Goal: Find contact information: Find contact information

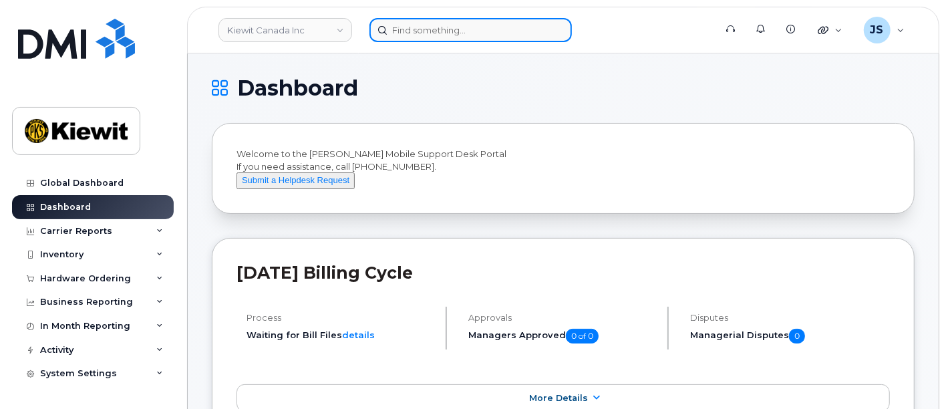
click at [413, 31] on input at bounding box center [470, 30] width 202 height 24
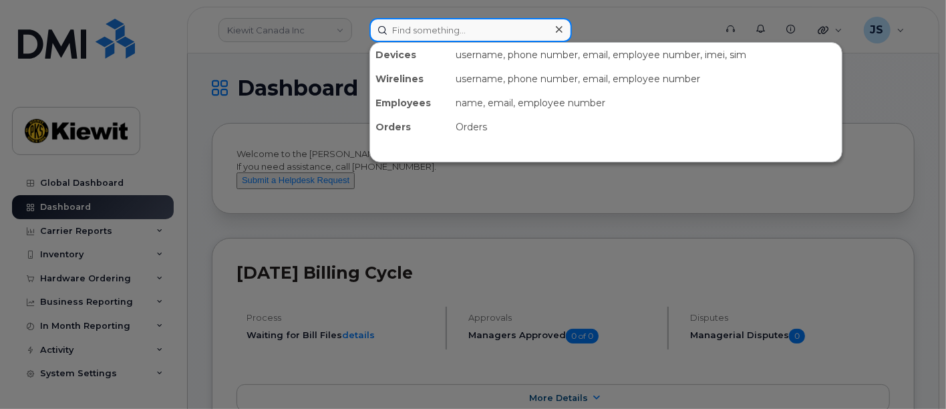
paste input "538098"
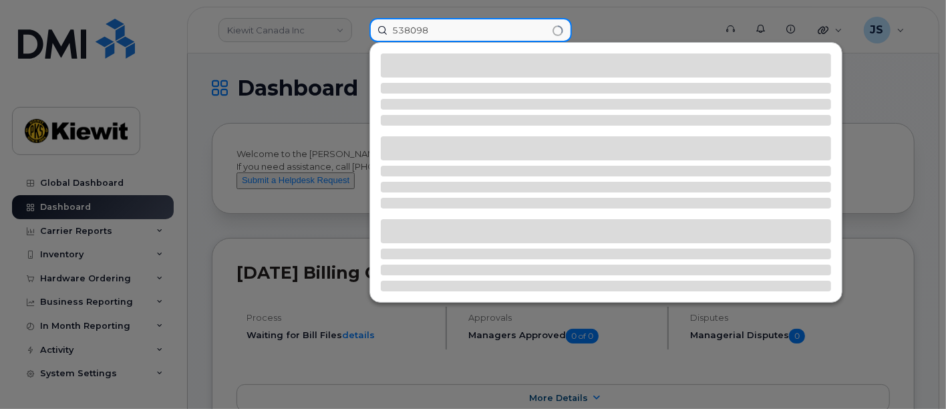
type input "538098"
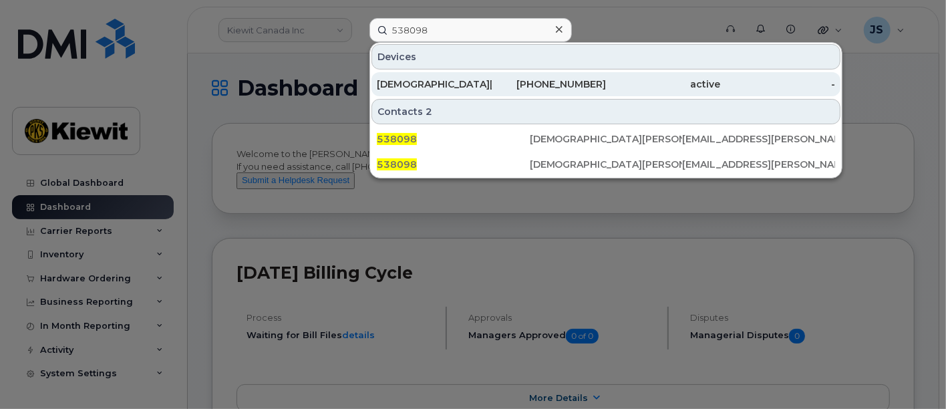
click at [564, 94] on div "817-664-7971" at bounding box center [549, 84] width 115 height 24
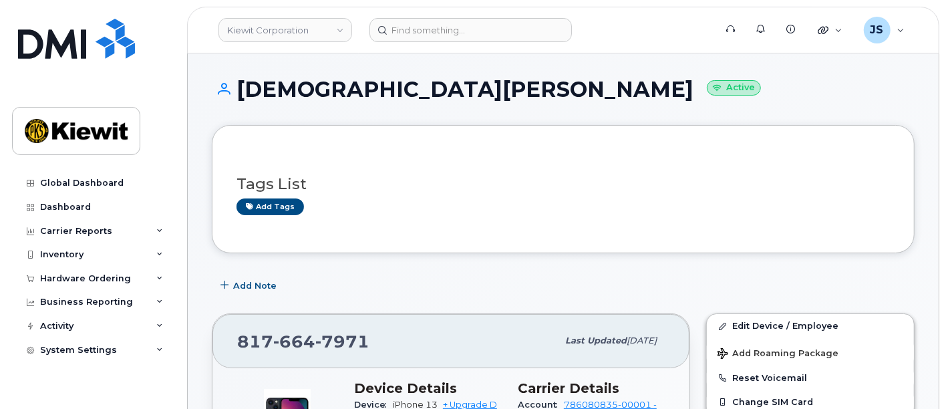
scroll to position [222, 0]
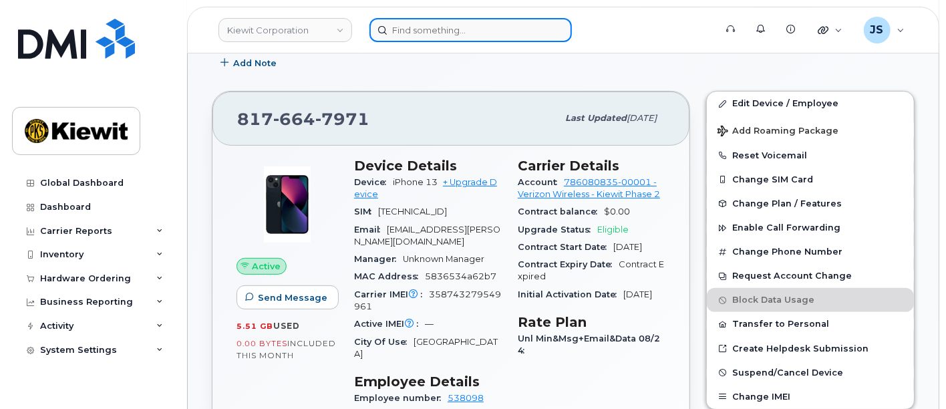
click at [422, 29] on input at bounding box center [470, 30] width 202 height 24
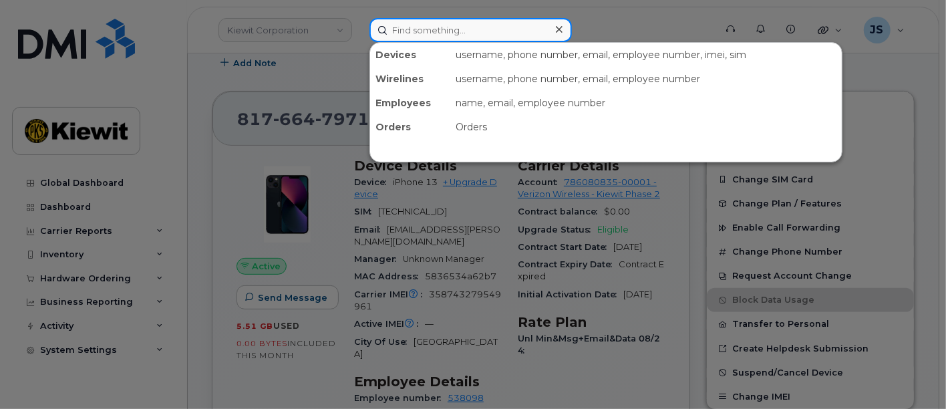
paste input "474472"
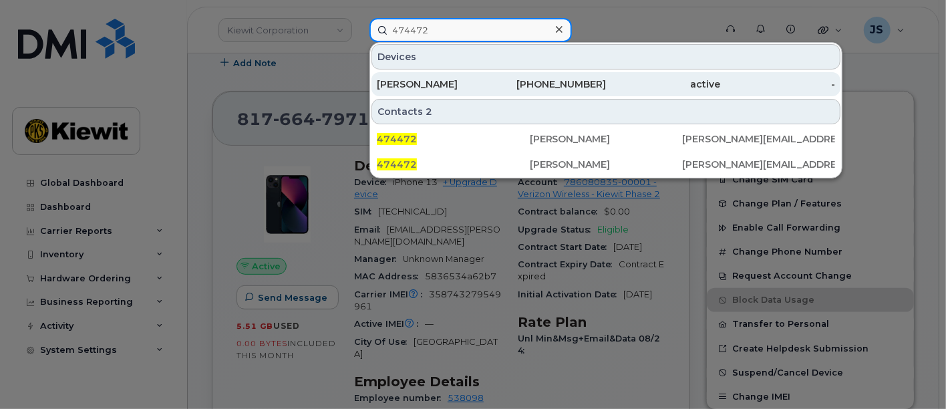
type input "474472"
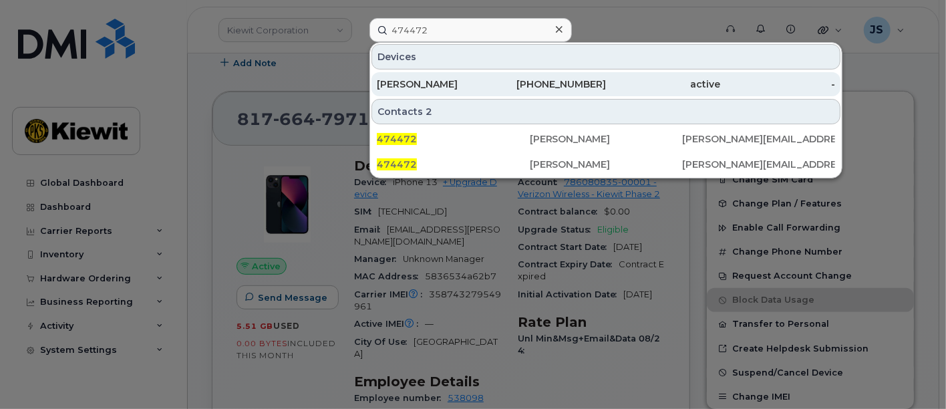
drag, startPoint x: 574, startPoint y: 83, endPoint x: 557, endPoint y: 85, distance: 17.6
click at [574, 83] on div "602-376-5765" at bounding box center [549, 83] width 115 height 13
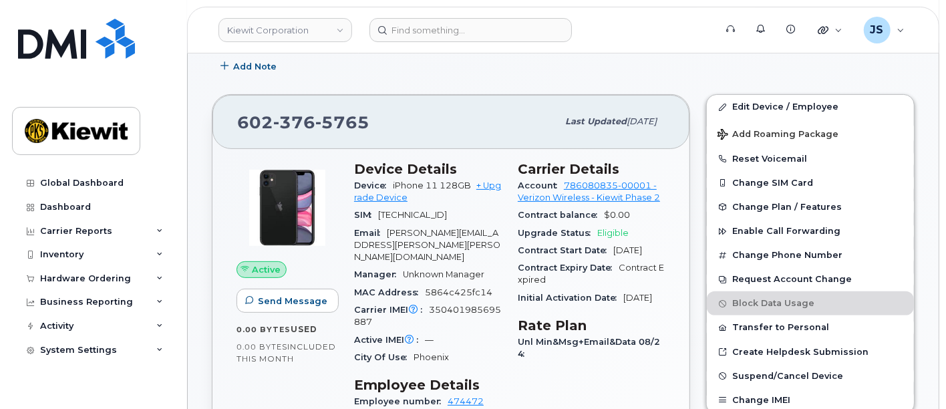
scroll to position [148, 0]
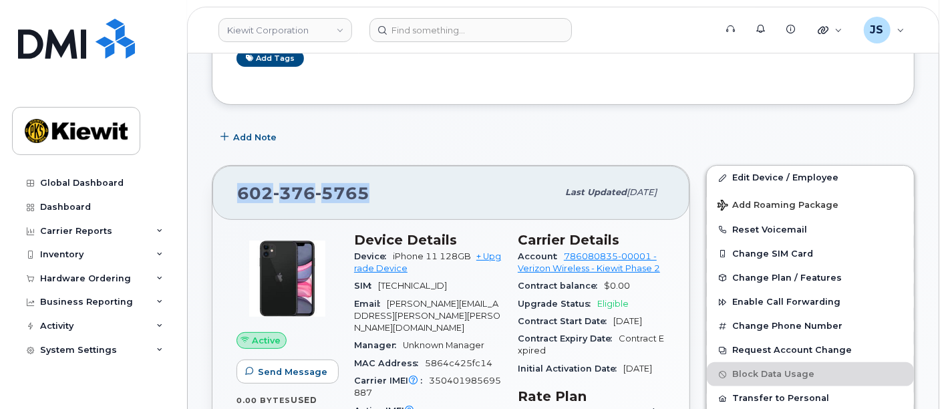
drag, startPoint x: 370, startPoint y: 174, endPoint x: 232, endPoint y: 166, distance: 137.8
click at [232, 166] on div "602 376 5765 Last updated Sep 06, 2025" at bounding box center [450, 192] width 477 height 53
copy span "602 376 5765"
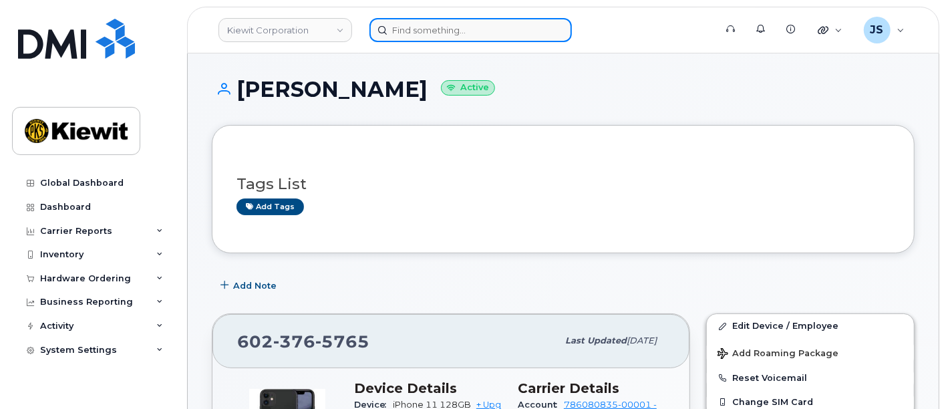
click at [425, 32] on input at bounding box center [470, 30] width 202 height 24
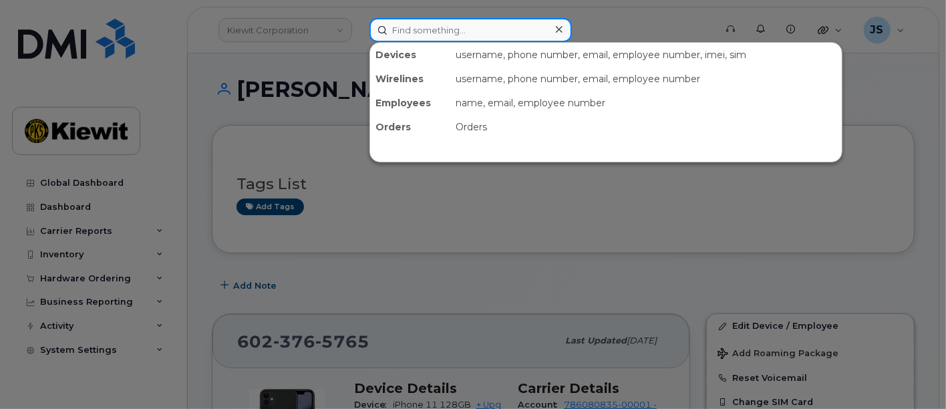
paste input "246303"
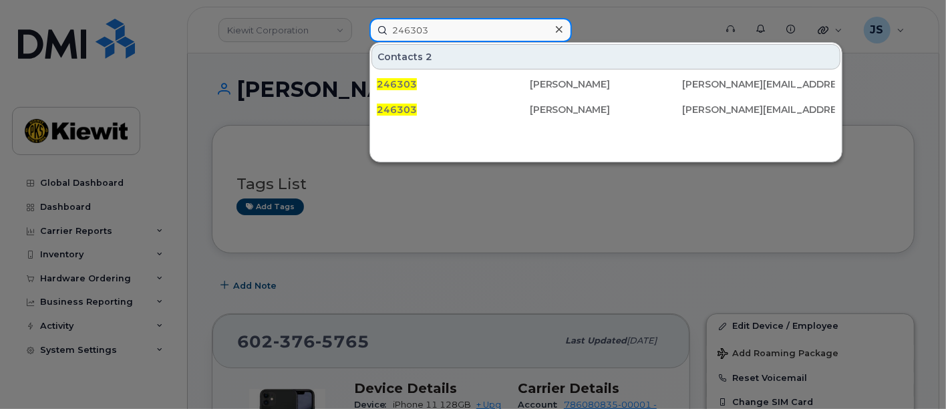
type input "246303"
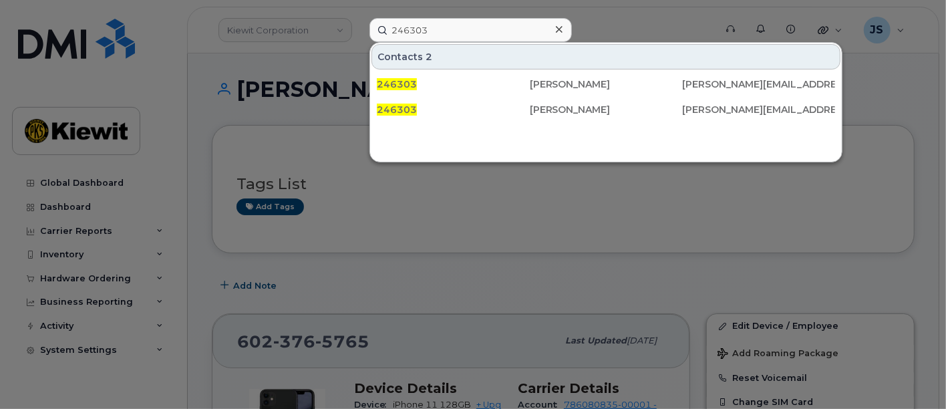
click at [554, 24] on div at bounding box center [558, 29] width 19 height 19
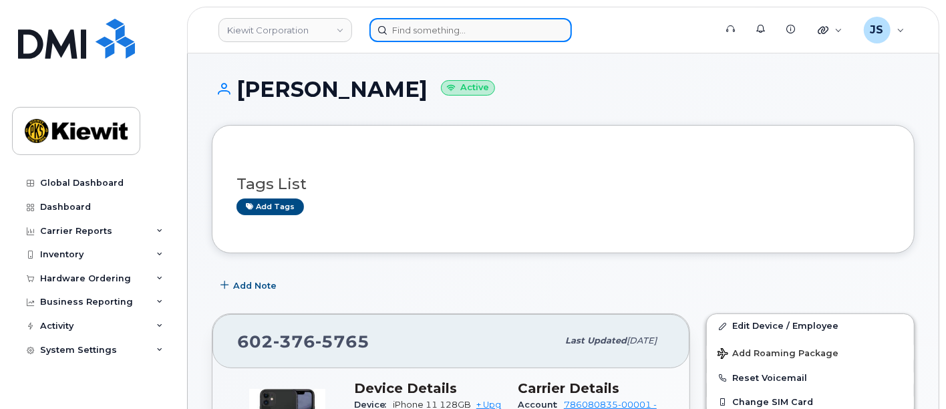
click at [504, 32] on input at bounding box center [470, 30] width 202 height 24
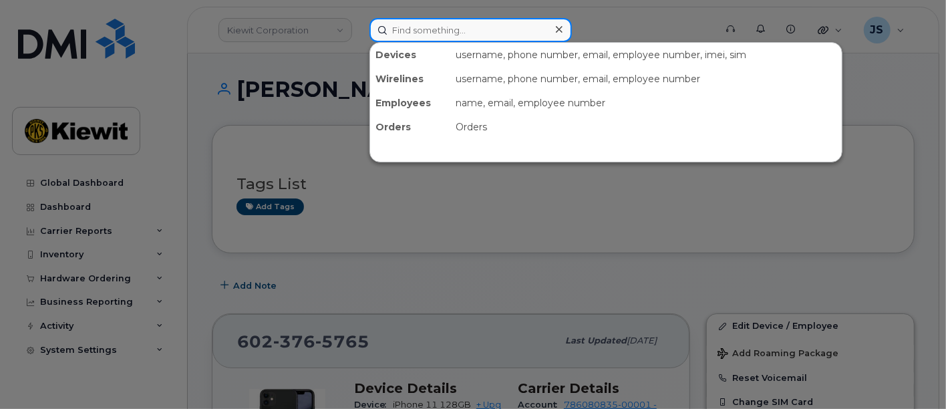
paste input "Michael Macdonald"
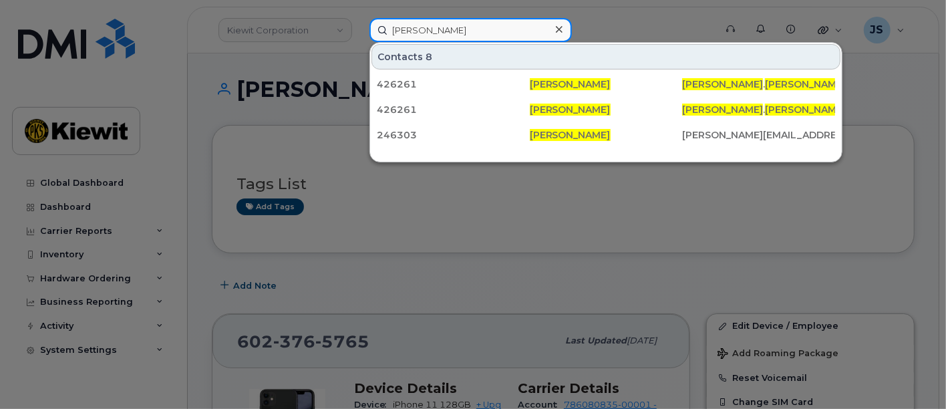
type input "Michael Macdonald"
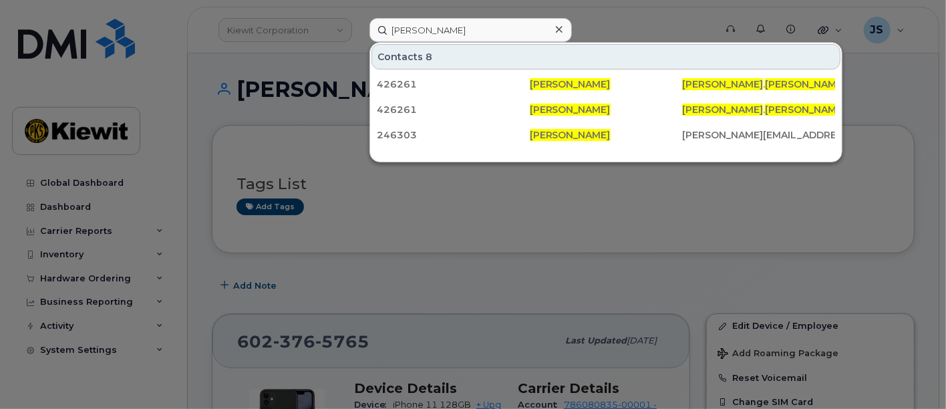
click at [561, 26] on icon at bounding box center [559, 29] width 7 height 7
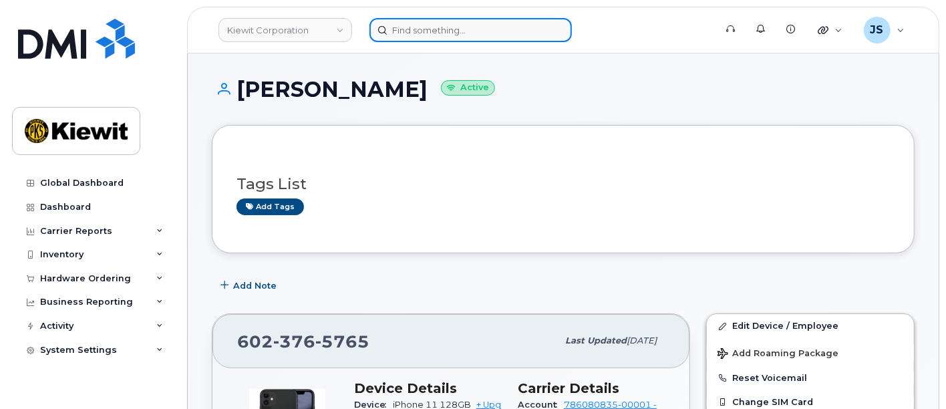
click at [444, 26] on input at bounding box center [470, 30] width 202 height 24
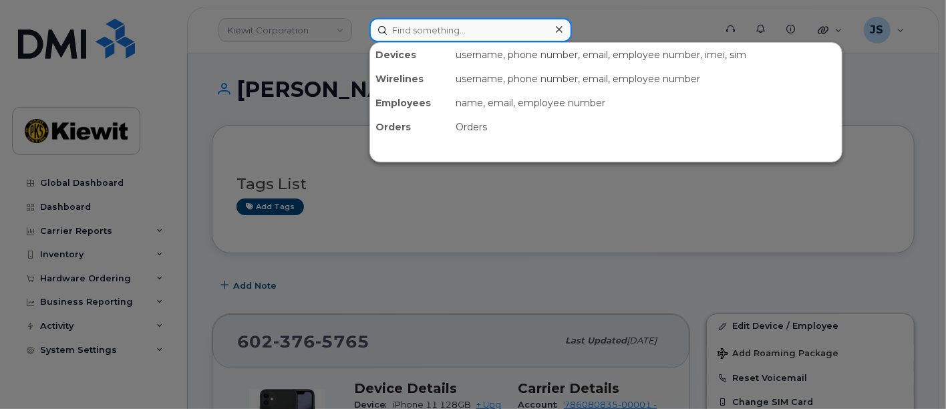
paste input "4035147192"
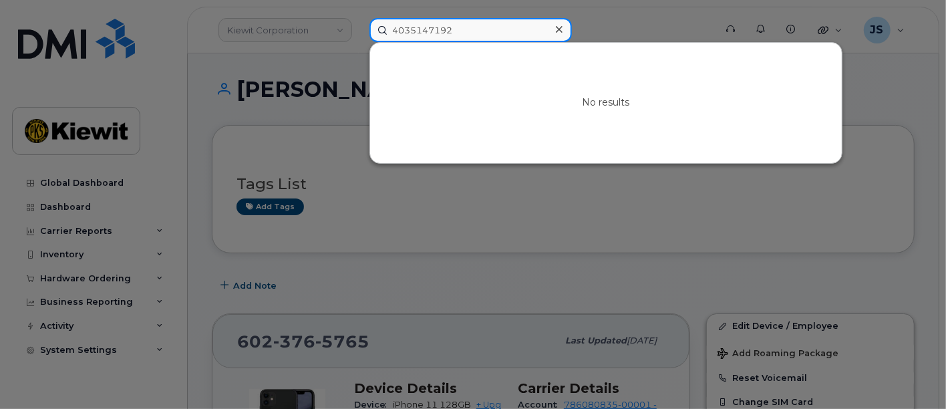
click at [468, 25] on input "4035147192" at bounding box center [470, 30] width 202 height 24
drag, startPoint x: 472, startPoint y: 28, endPoint x: 259, endPoint y: 21, distance: 212.5
click at [359, 21] on div "4035147192 No results" at bounding box center [538, 30] width 358 height 24
paste input "5874344410"
type input "5874344410"
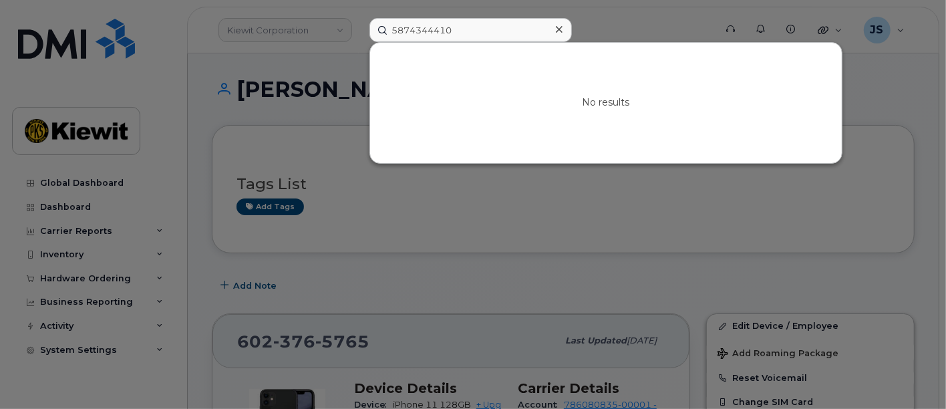
click at [561, 31] on icon at bounding box center [559, 29] width 7 height 11
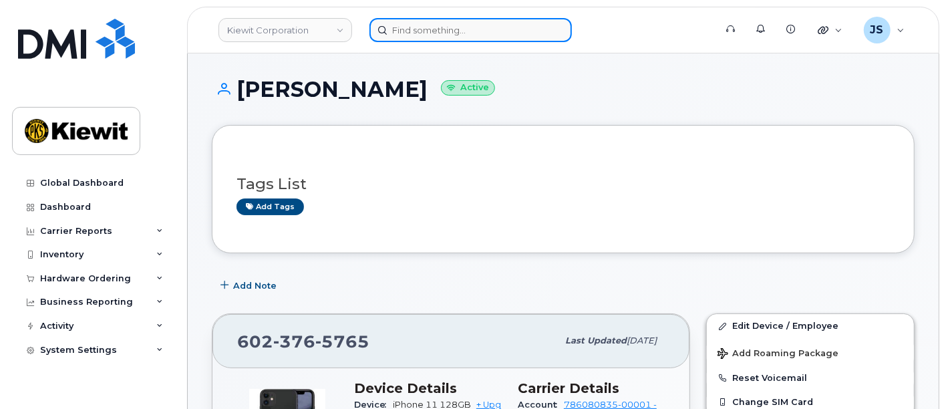
click at [425, 27] on input at bounding box center [470, 30] width 202 height 24
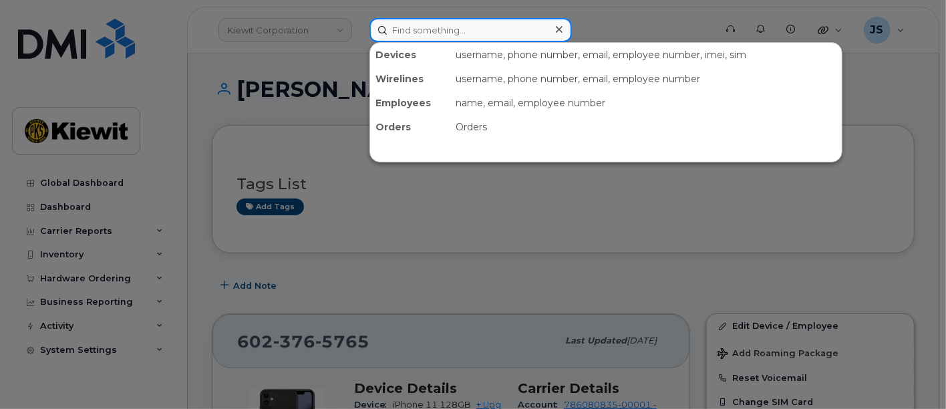
paste input "Joel.Macdonald"
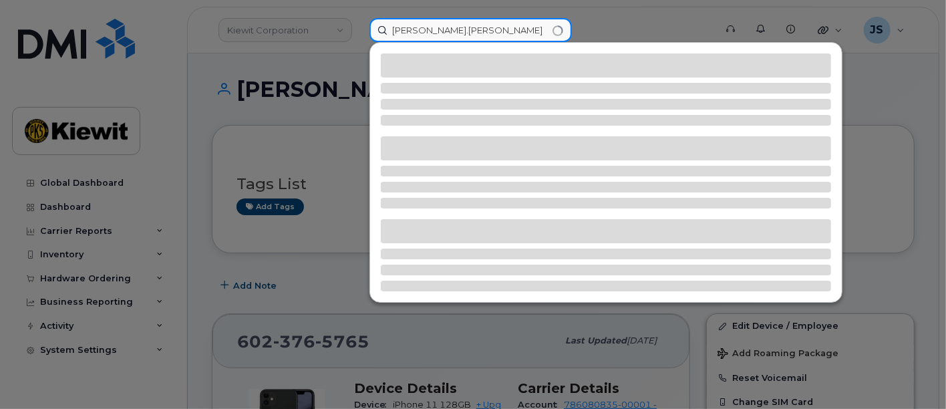
click at [412, 29] on input "Joel.Macdonald" at bounding box center [470, 30] width 202 height 24
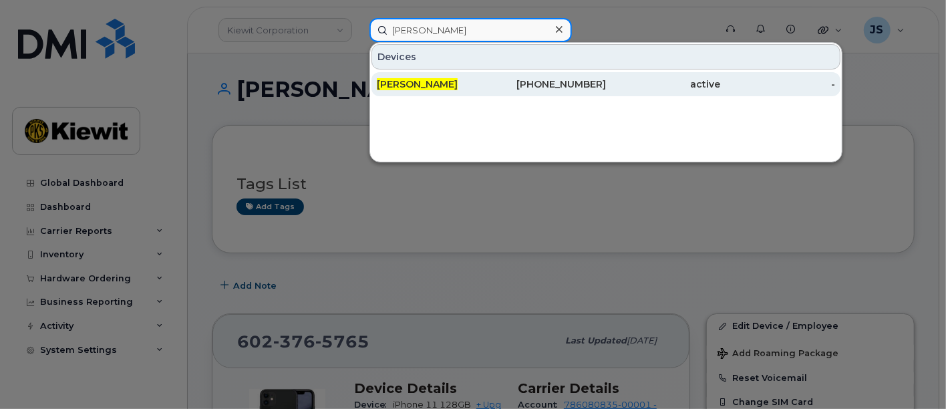
type input "Joel Macdonald"
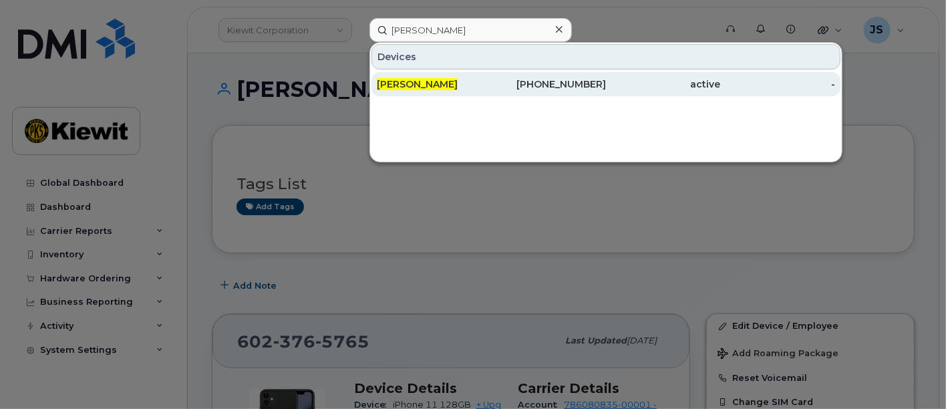
click at [490, 86] on div "Joel MacDonald" at bounding box center [434, 83] width 115 height 13
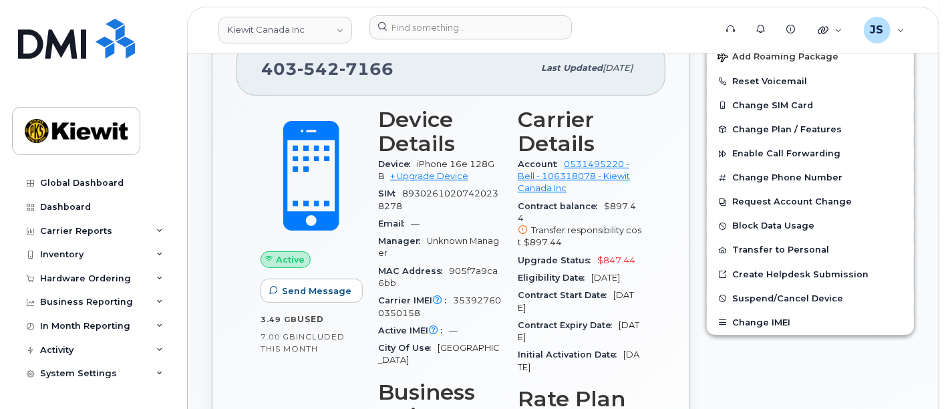
scroll to position [371, 0]
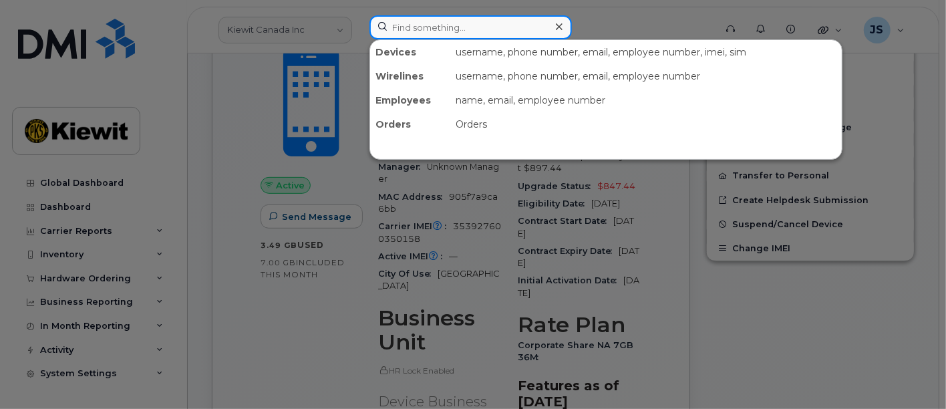
click at [442, 27] on input at bounding box center [470, 27] width 202 height 24
paste input "409519"
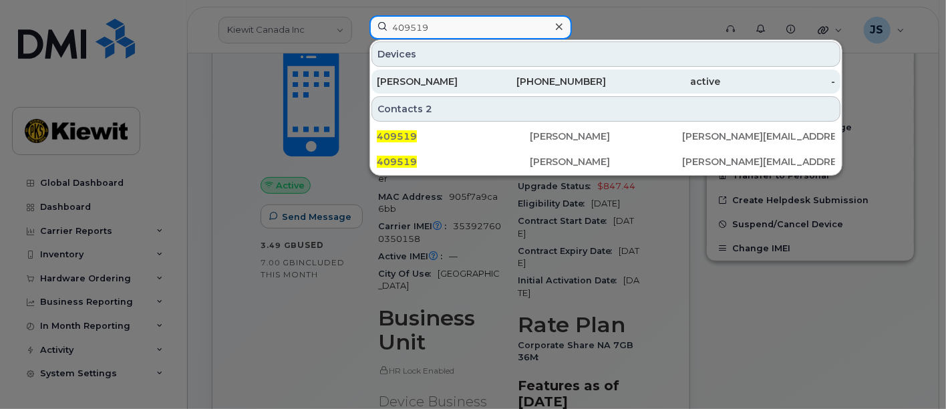
type input "409519"
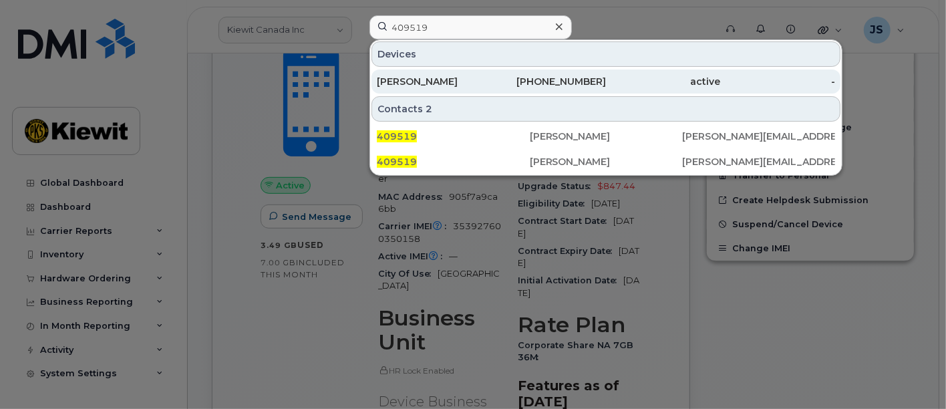
click at [462, 77] on div "TIM LAMUTT" at bounding box center [434, 81] width 115 height 13
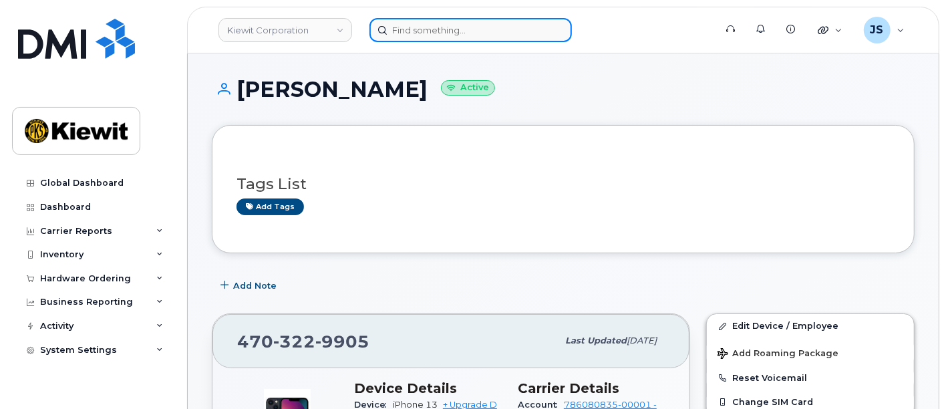
click at [453, 28] on input at bounding box center [470, 30] width 202 height 24
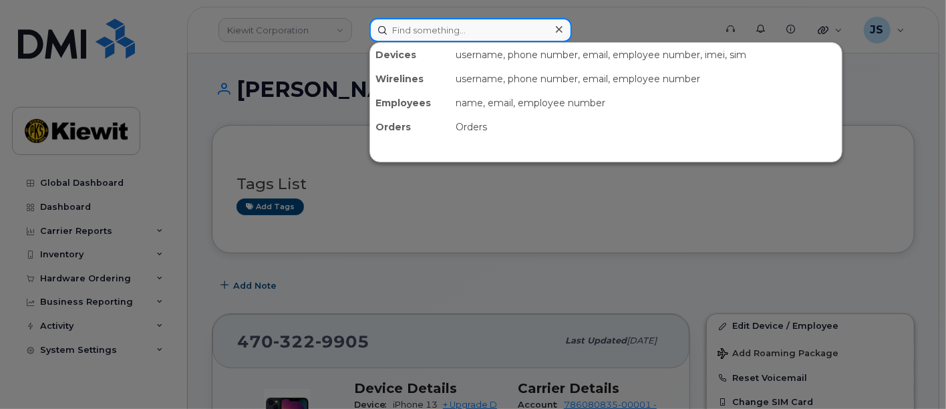
paste input "574198"
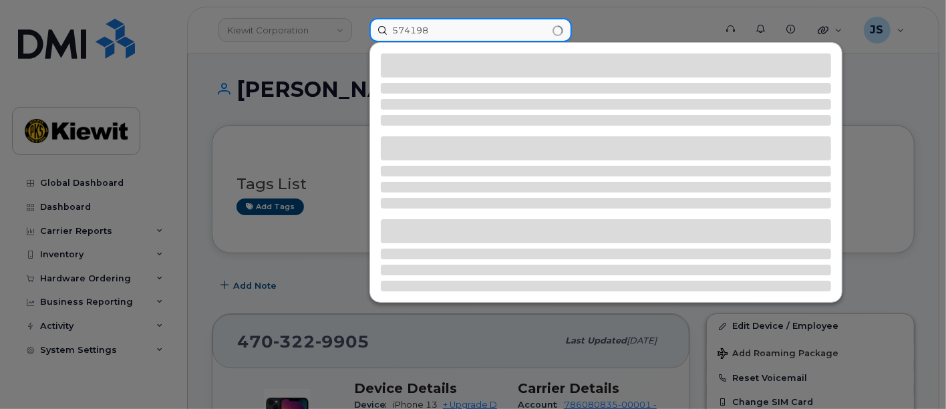
type input "574198"
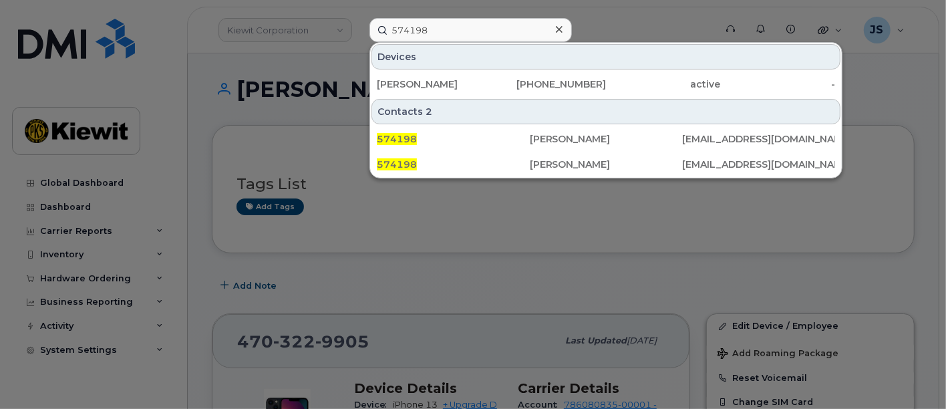
click at [558, 29] on icon at bounding box center [559, 29] width 7 height 7
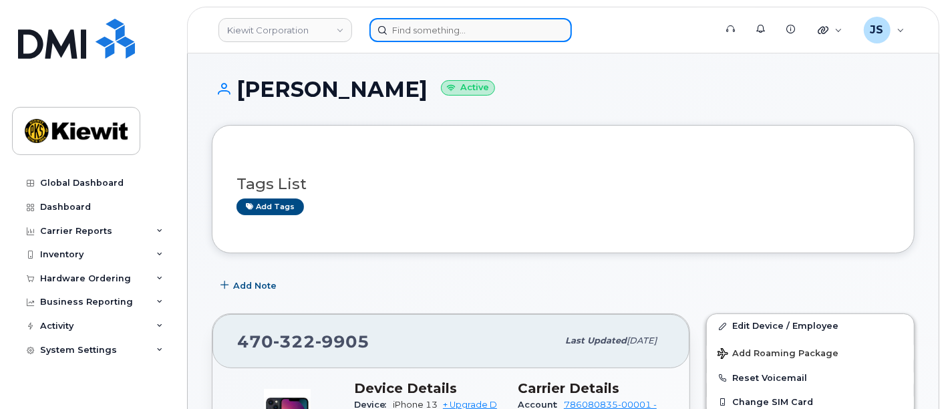
click at [438, 25] on input at bounding box center [470, 30] width 202 height 24
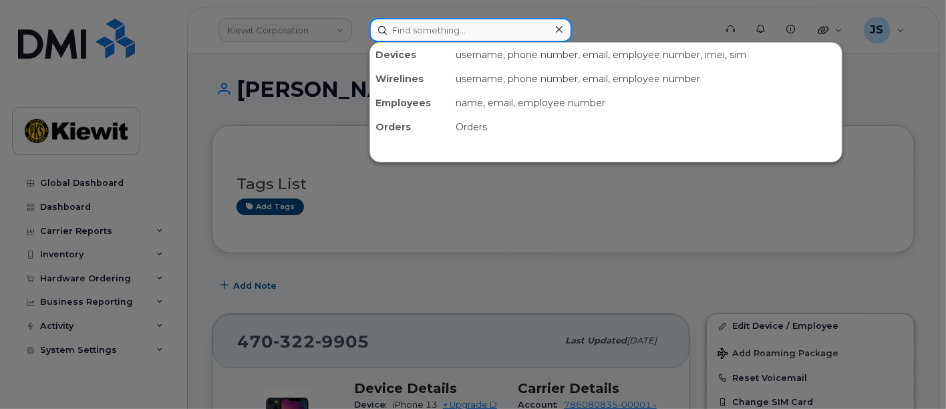
paste input "[PERSON_NAME]"
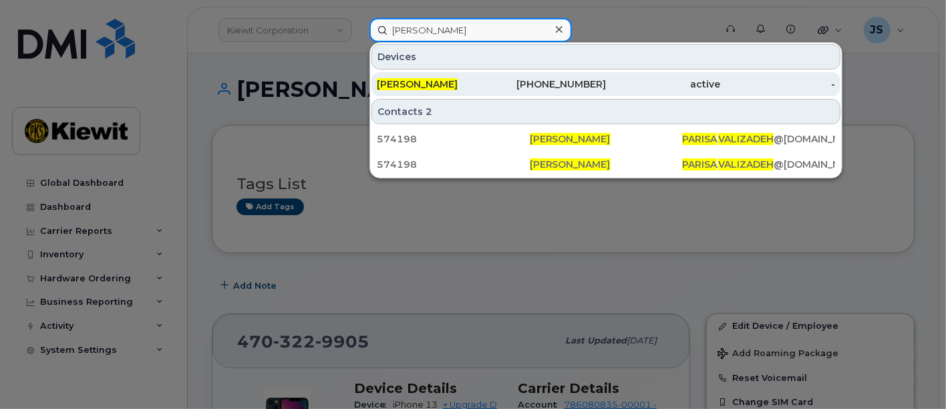
type input "[PERSON_NAME]"
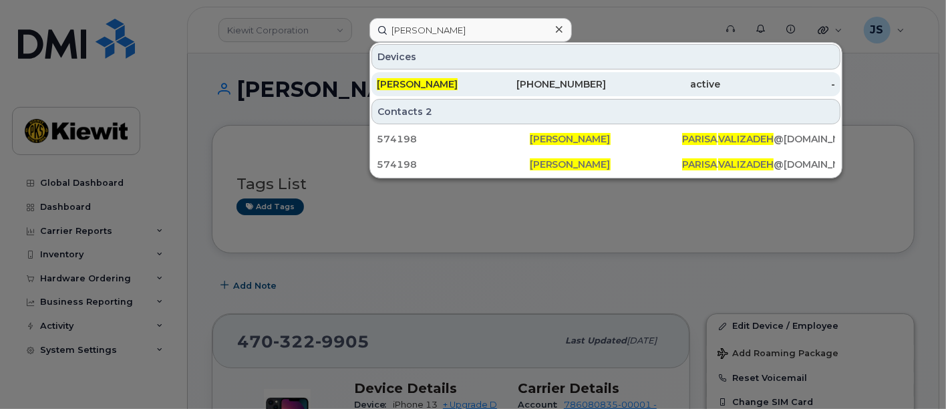
click at [508, 81] on div "343-571-9263" at bounding box center [549, 83] width 115 height 13
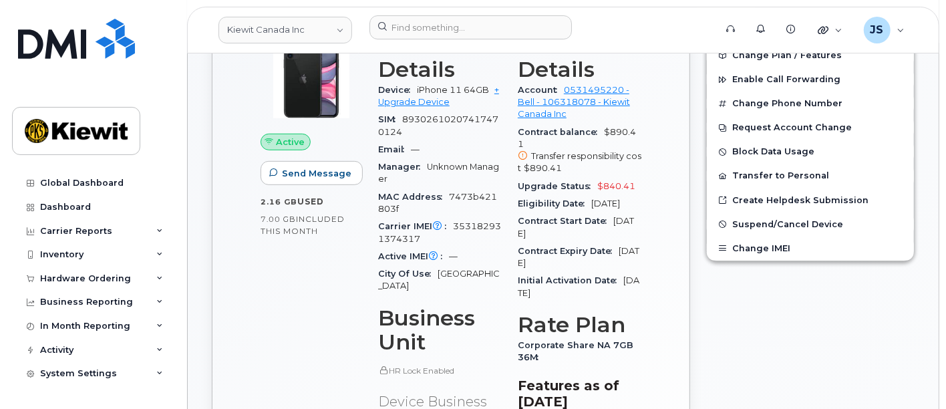
scroll to position [148, 0]
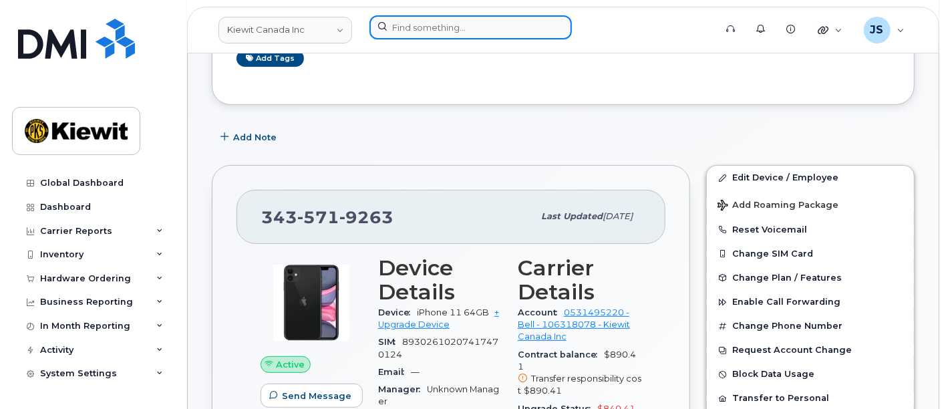
click at [443, 23] on input at bounding box center [470, 27] width 202 height 24
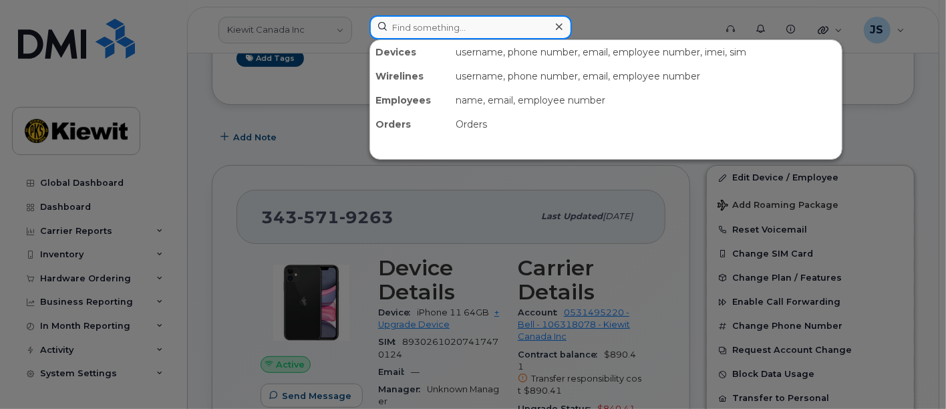
paste input "573153"
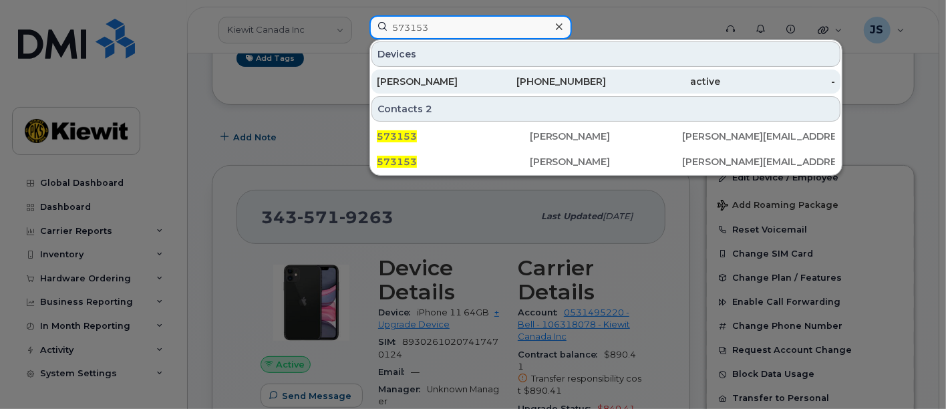
type input "573153"
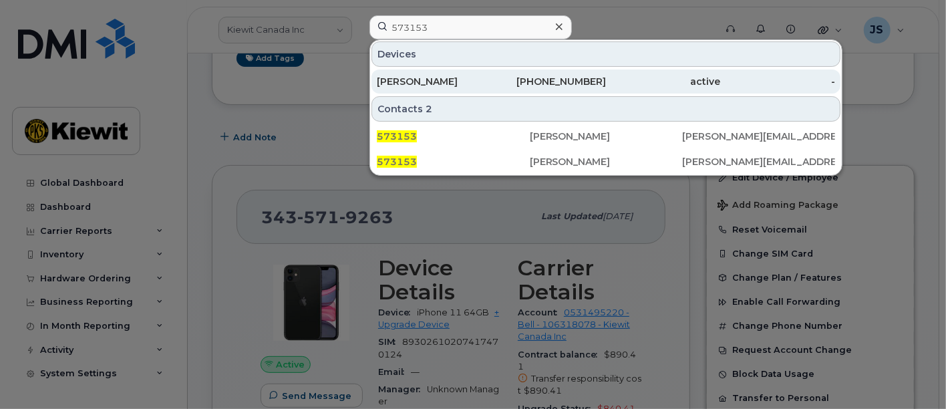
click at [459, 85] on div "[PERSON_NAME]" at bounding box center [434, 81] width 115 height 13
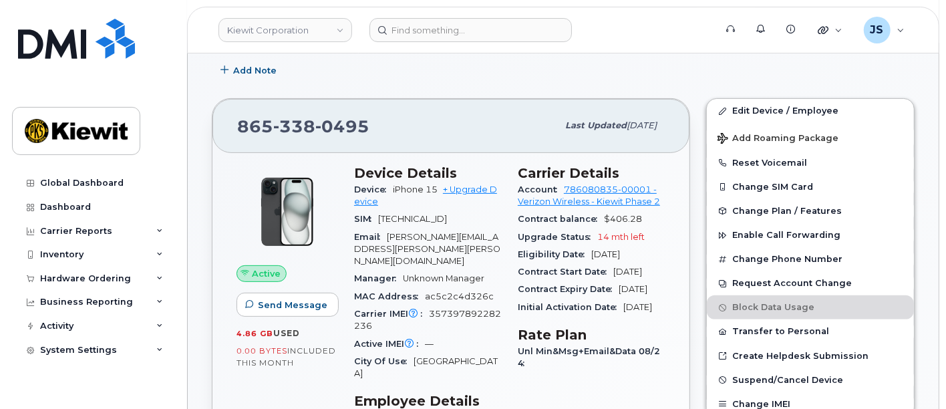
scroll to position [222, 0]
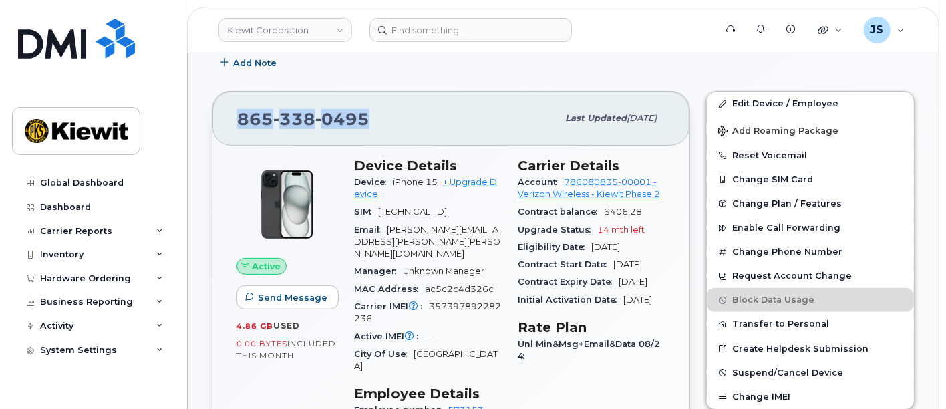
drag, startPoint x: 371, startPoint y: 114, endPoint x: 234, endPoint y: 112, distance: 136.9
click at [234, 112] on div "865 338 0495 Last updated Sep 06, 2025" at bounding box center [450, 118] width 477 height 53
copy span "865 338 0495"
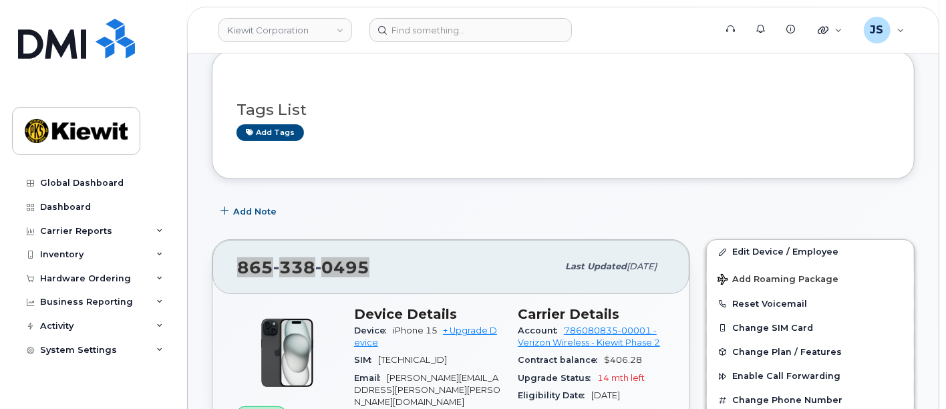
scroll to position [0, 0]
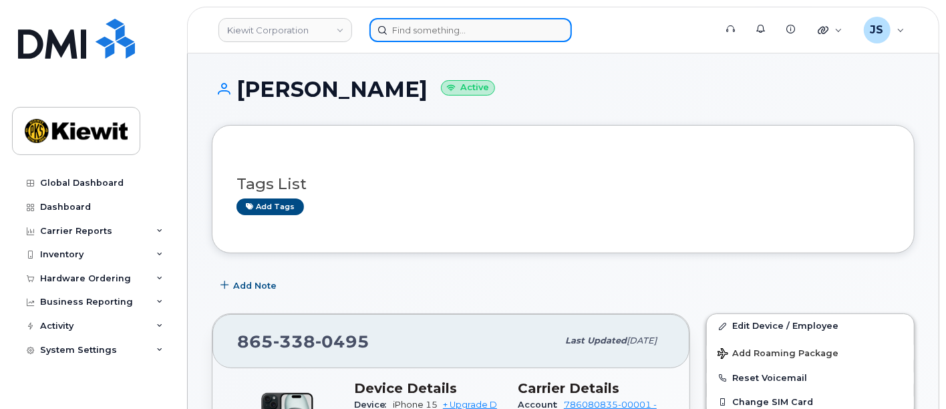
click at [481, 21] on input at bounding box center [470, 30] width 202 height 24
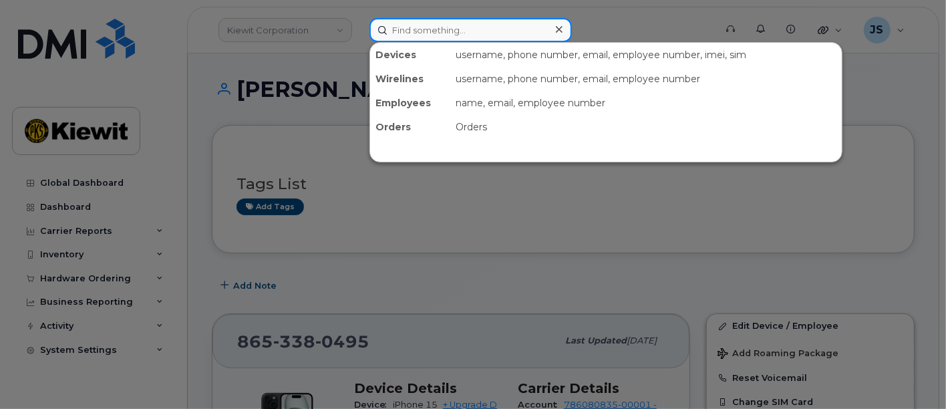
paste input "503448"
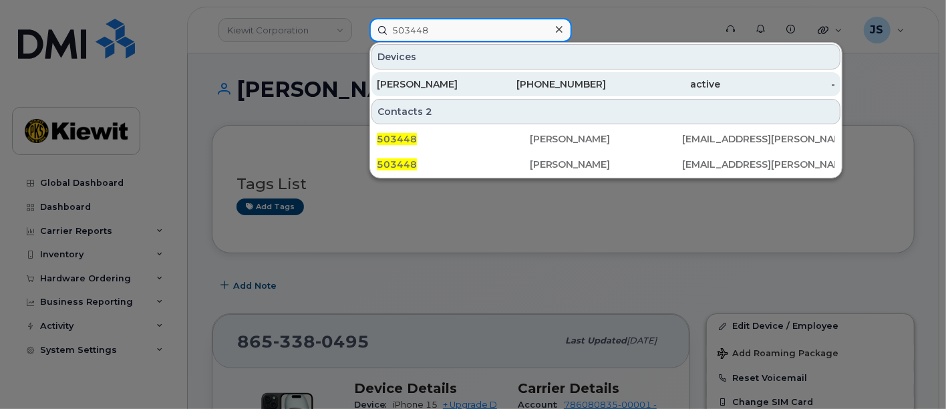
type input "503448"
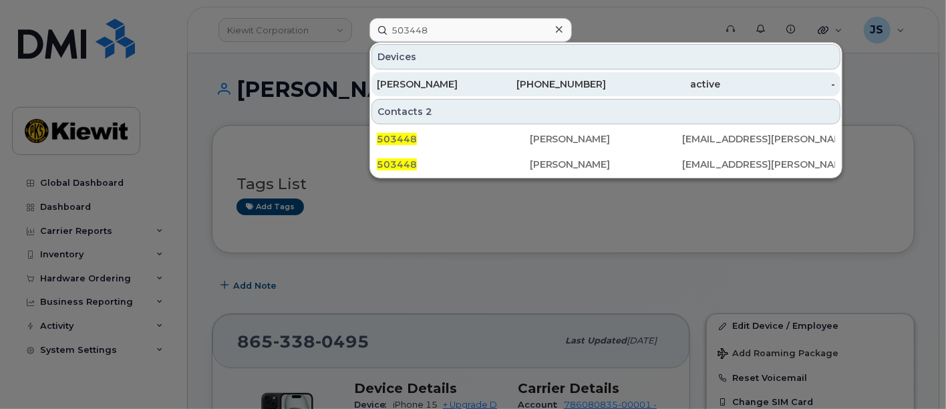
click at [500, 85] on div "531-283-0776" at bounding box center [549, 83] width 115 height 13
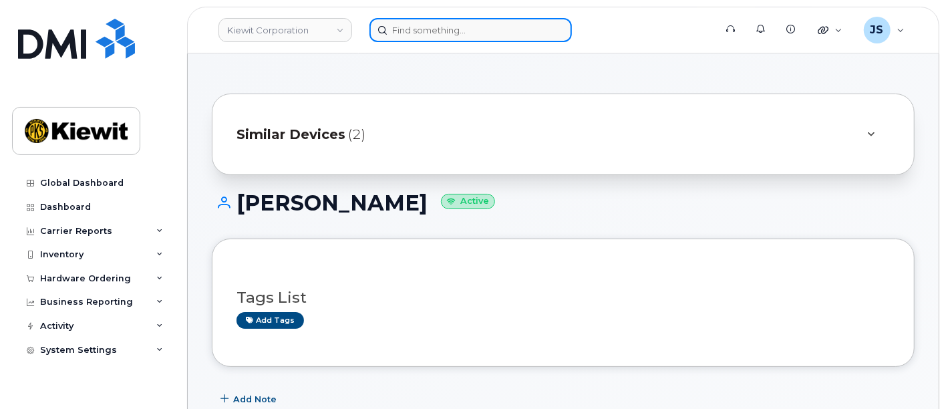
click at [429, 23] on input at bounding box center [470, 30] width 202 height 24
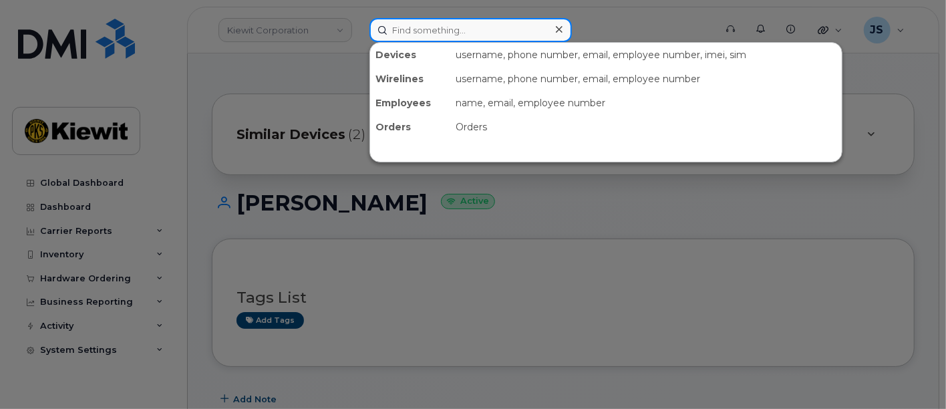
paste input "Emmanuel Rodriguez"
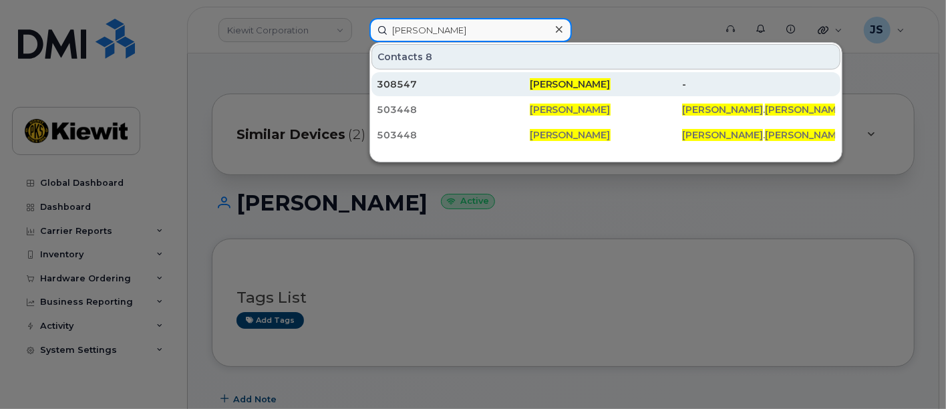
type input "Emmanuel Rodriguez"
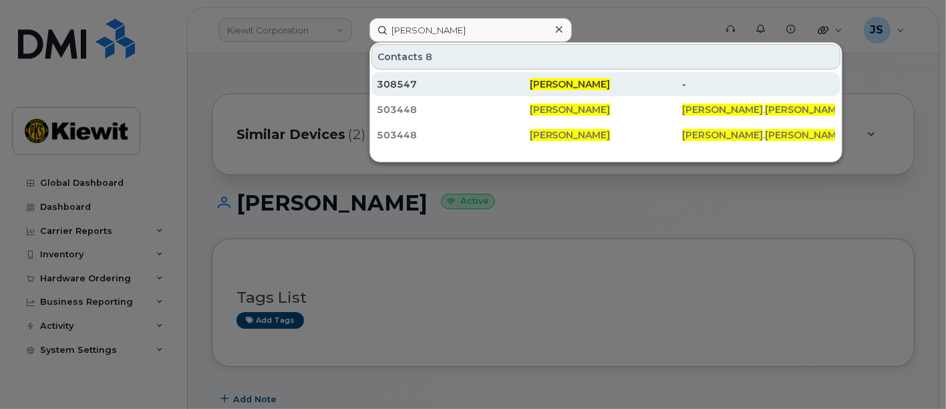
click at [510, 90] on div "308547" at bounding box center [453, 84] width 153 height 24
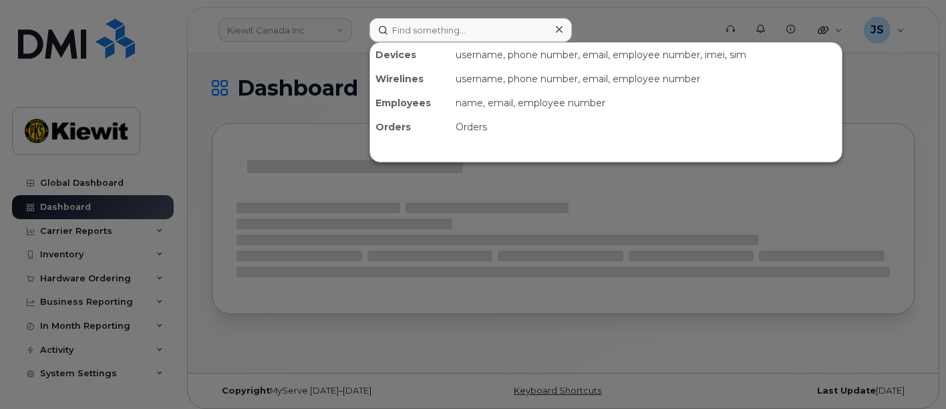
click at [407, 36] on input at bounding box center [470, 30] width 202 height 24
type input "317233"
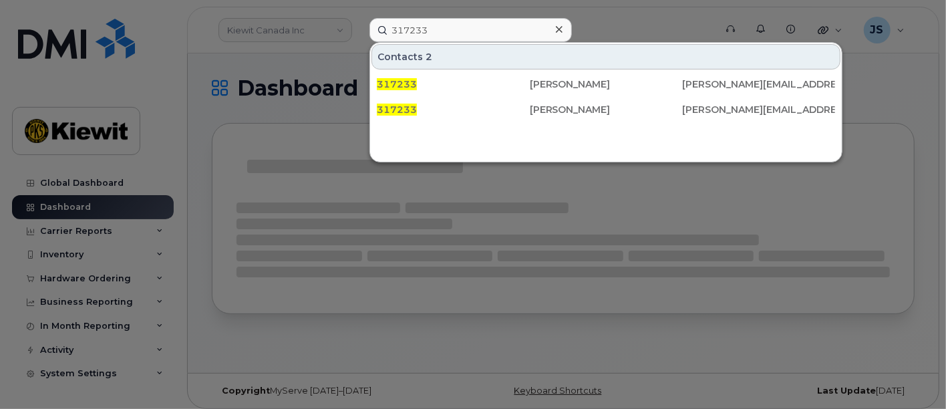
drag, startPoint x: 439, startPoint y: 25, endPoint x: 362, endPoint y: 25, distance: 76.8
click at [362, 25] on div "317233 Contacts 2 317233 [PERSON_NAME] [PERSON_NAME][EMAIL_ADDRESS][PERSON_NAME…" at bounding box center [538, 30] width 358 height 24
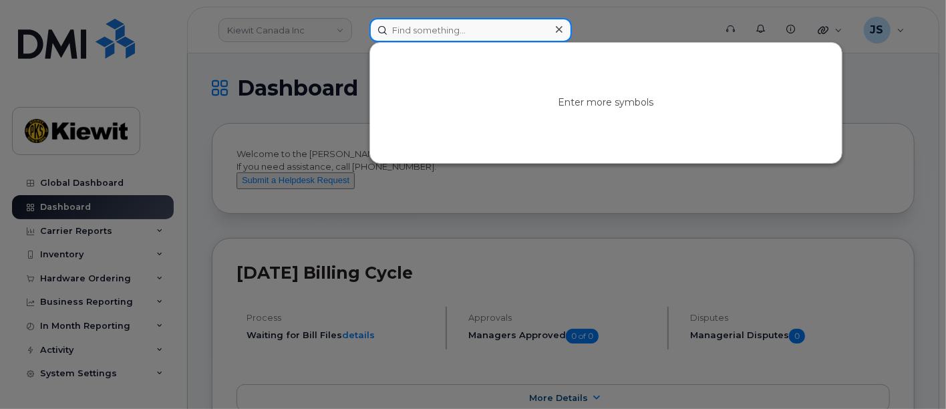
click at [465, 27] on input at bounding box center [470, 30] width 202 height 24
paste input "[PERSON_NAME]"
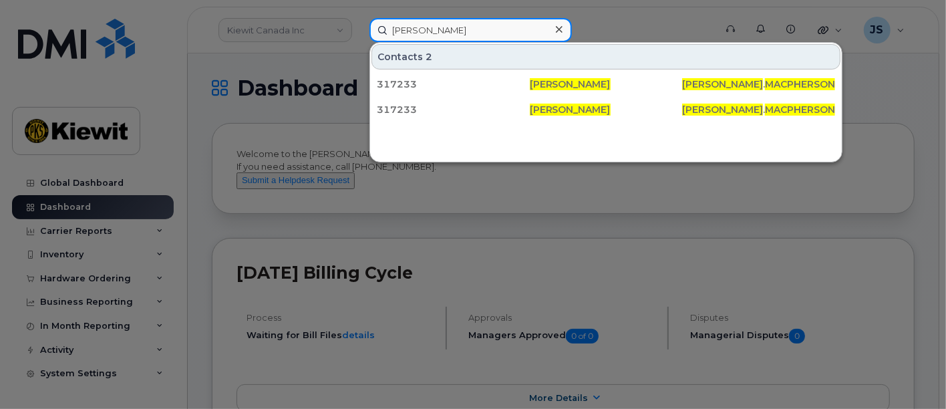
type input "[PERSON_NAME]"
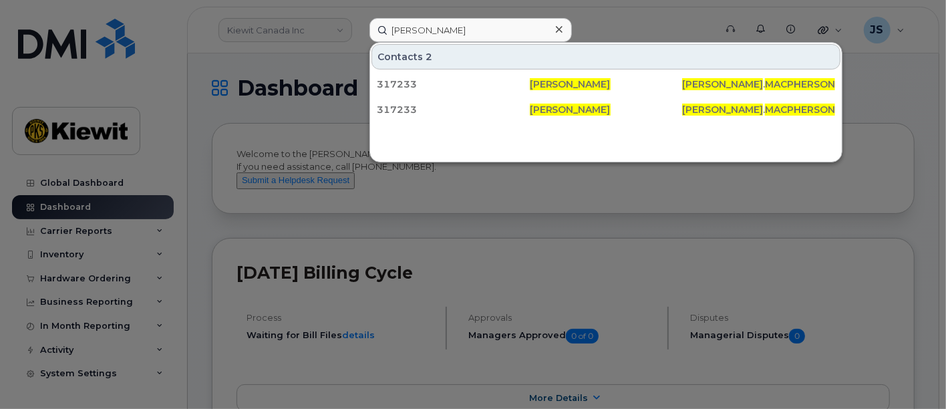
click at [556, 26] on icon at bounding box center [559, 29] width 7 height 7
